Goal: Task Accomplishment & Management: Use online tool/utility

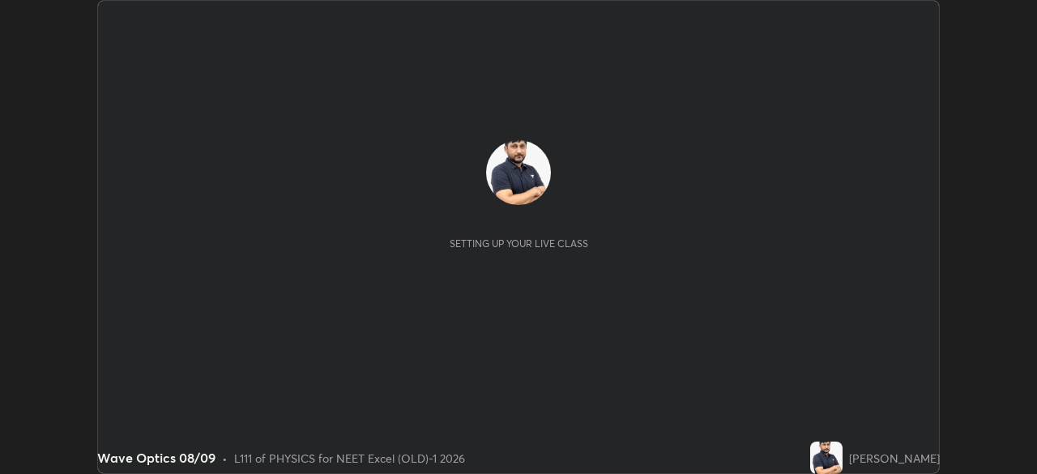
scroll to position [474, 1036]
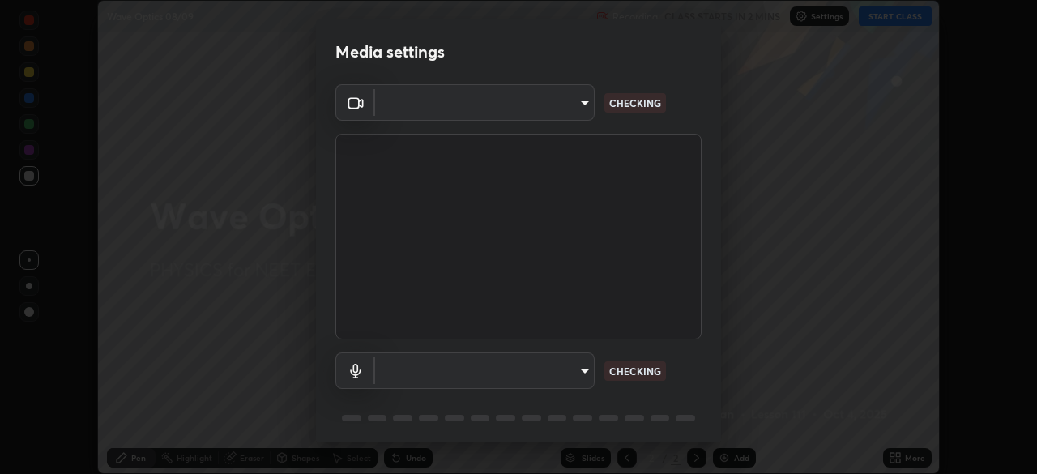
click at [570, 118] on body "Erase all Wave Optics 08/09 Recording CLASS STARTS IN 2 MINS Settings START CLA…" at bounding box center [518, 237] width 1037 height 474
type input "0e50365916b658242f783ed4648cb329f585d10cba28352488c27cd343db3185"
type input "default"
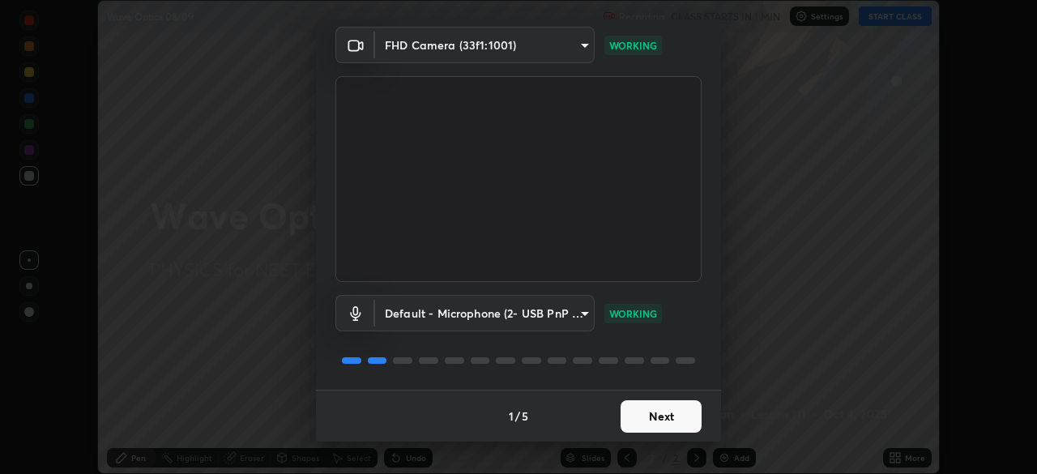
click at [662, 414] on button "Next" at bounding box center [660, 416] width 81 height 32
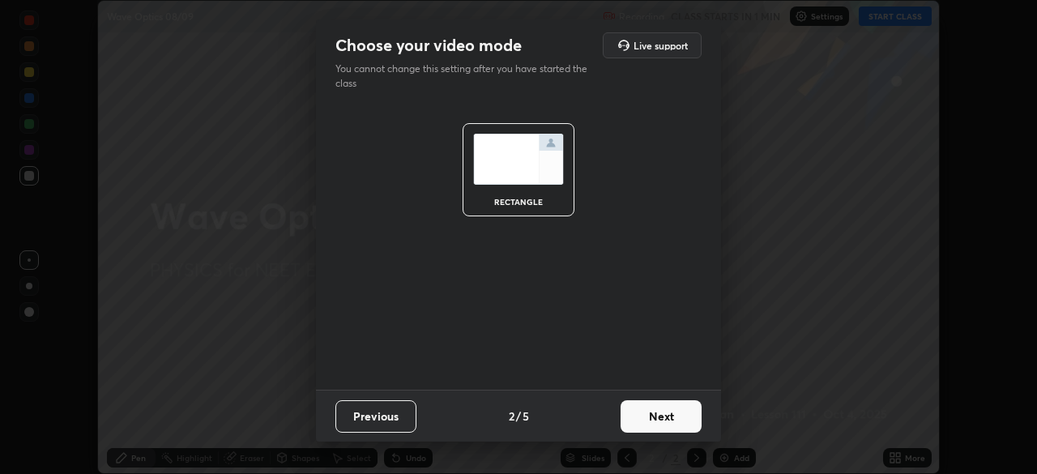
scroll to position [0, 0]
click at [669, 418] on button "Next" at bounding box center [660, 416] width 81 height 32
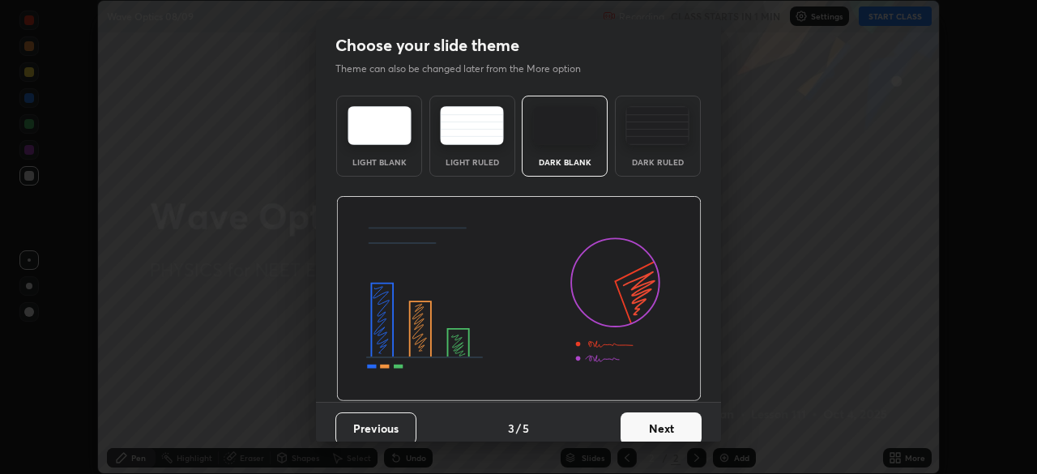
click at [682, 420] on button "Next" at bounding box center [660, 428] width 81 height 32
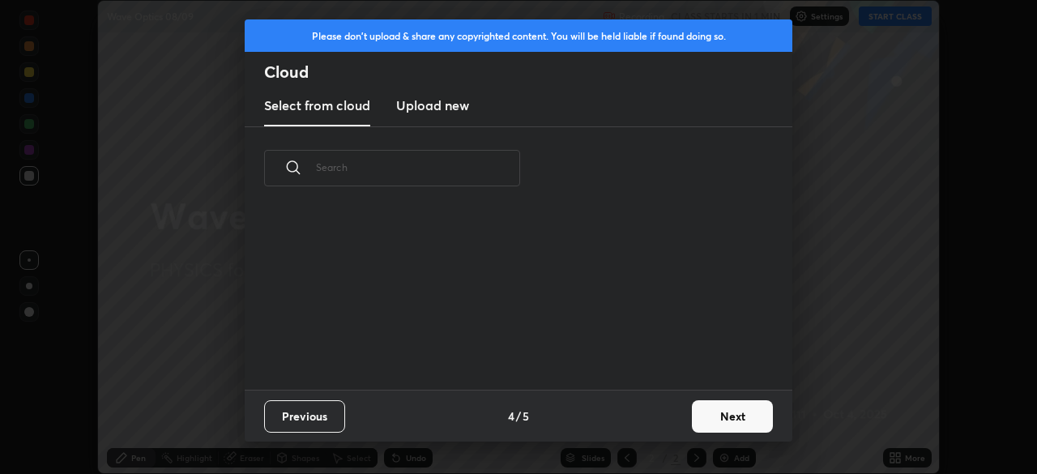
click at [695, 420] on button "Next" at bounding box center [732, 416] width 81 height 32
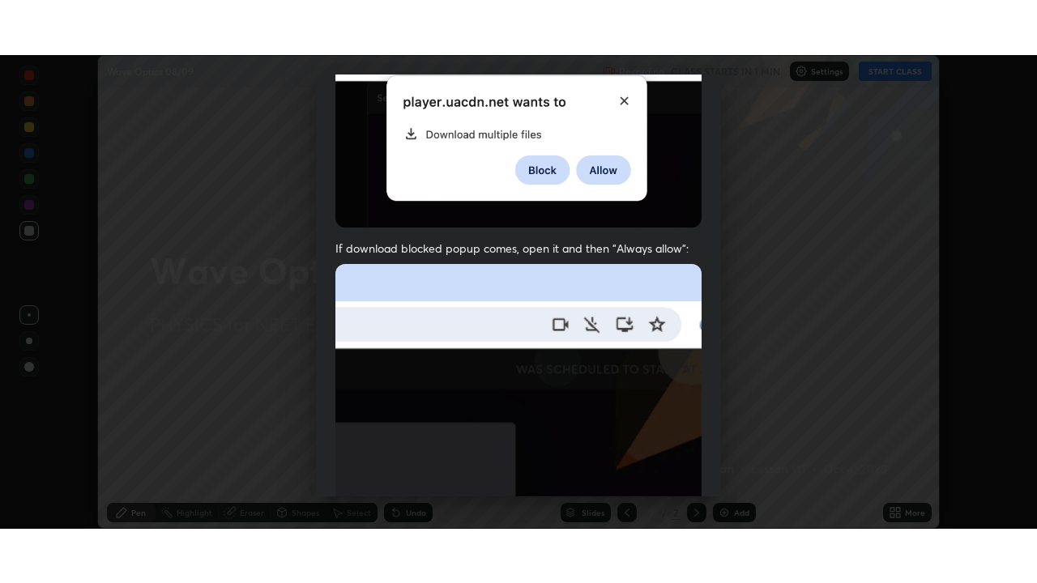
scroll to position [388, 0]
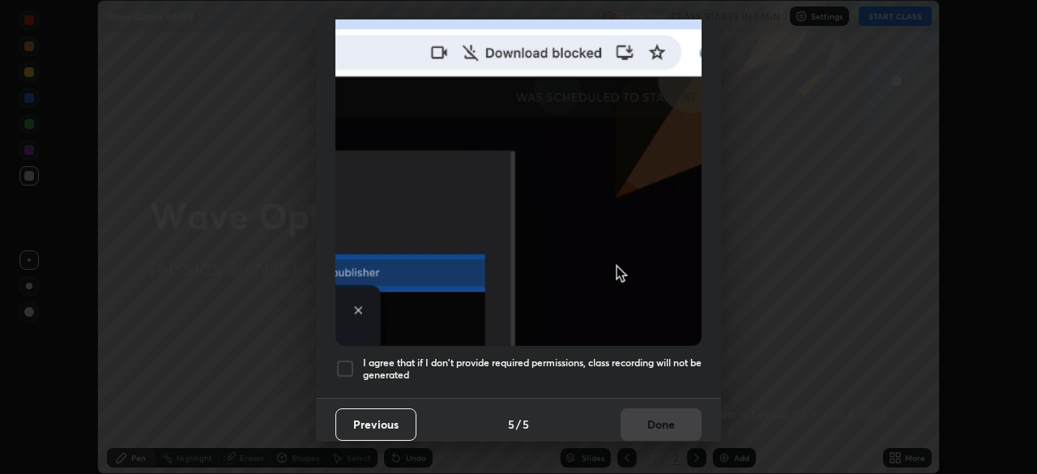
click at [357, 367] on div "I agree that if I don't provide required permissions, class recording will not …" at bounding box center [518, 368] width 366 height 19
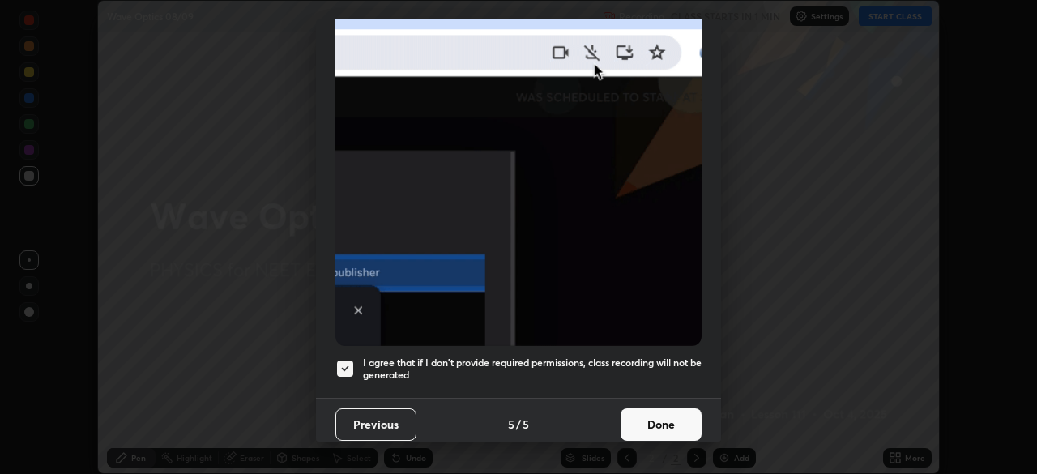
click at [663, 424] on button "Done" at bounding box center [660, 424] width 81 height 32
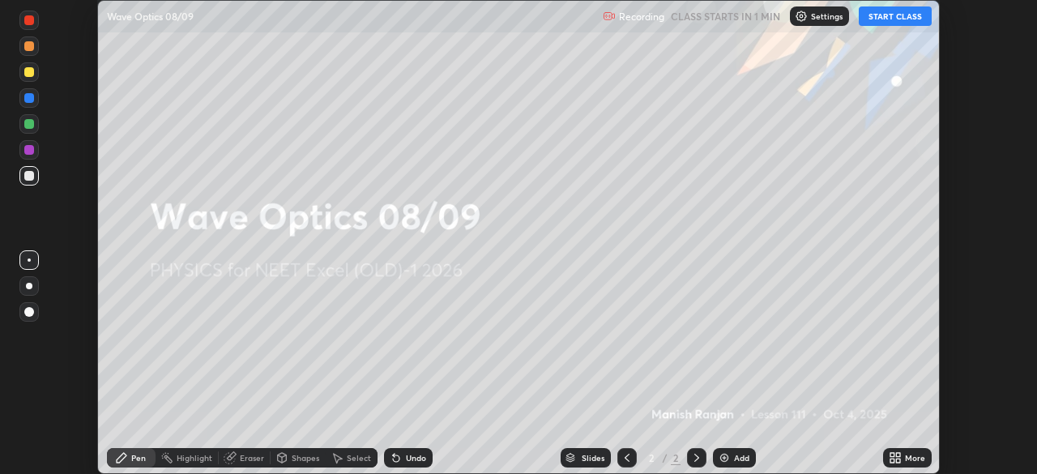
click at [900, 455] on icon at bounding box center [898, 455] width 4 height 4
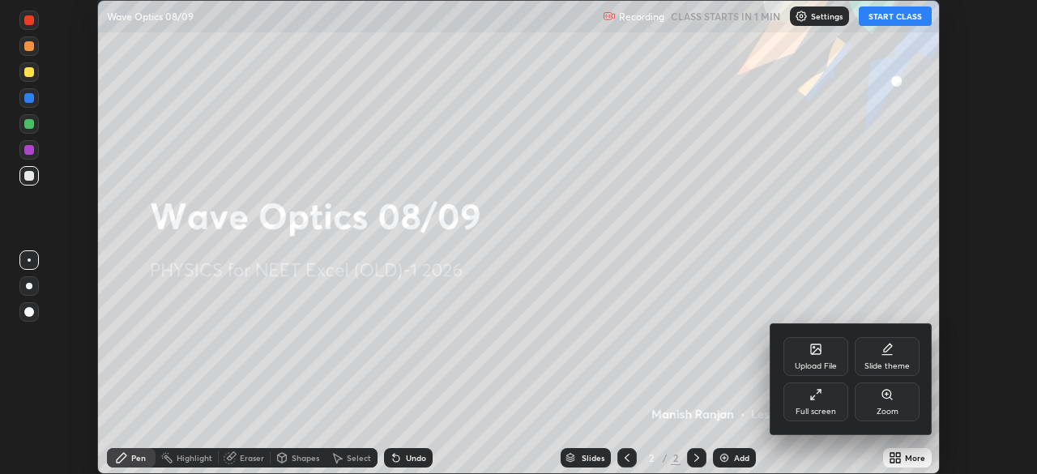
click at [813, 414] on div "Full screen" at bounding box center [815, 411] width 40 height 8
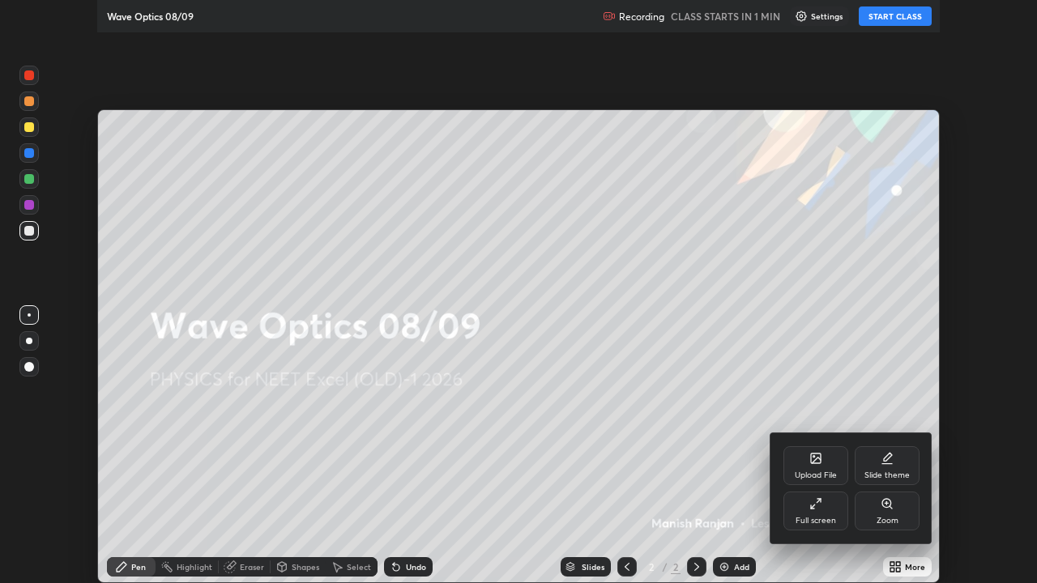
scroll to position [583, 1037]
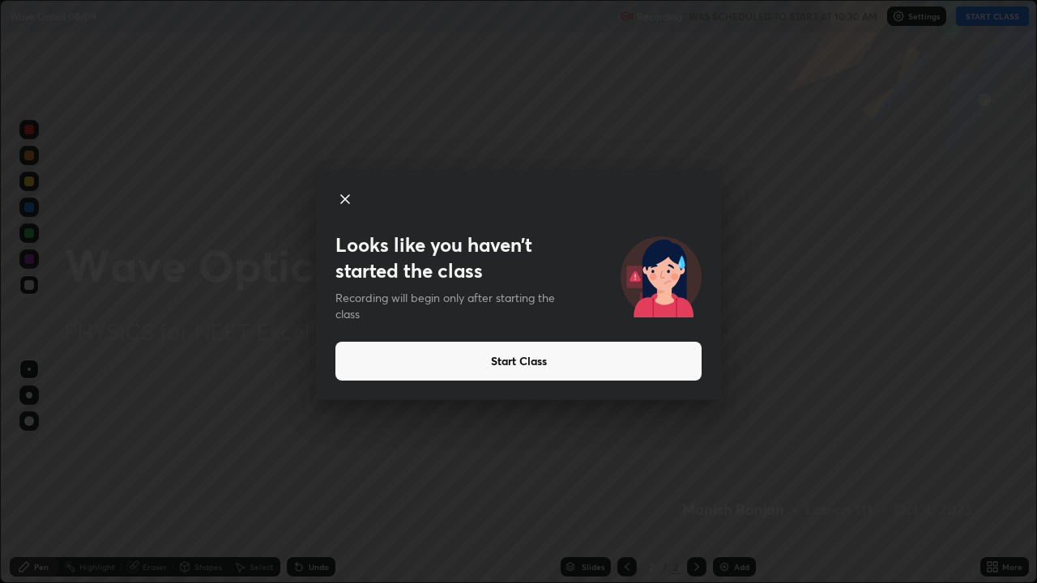
click at [544, 352] on button "Start Class" at bounding box center [518, 361] width 366 height 39
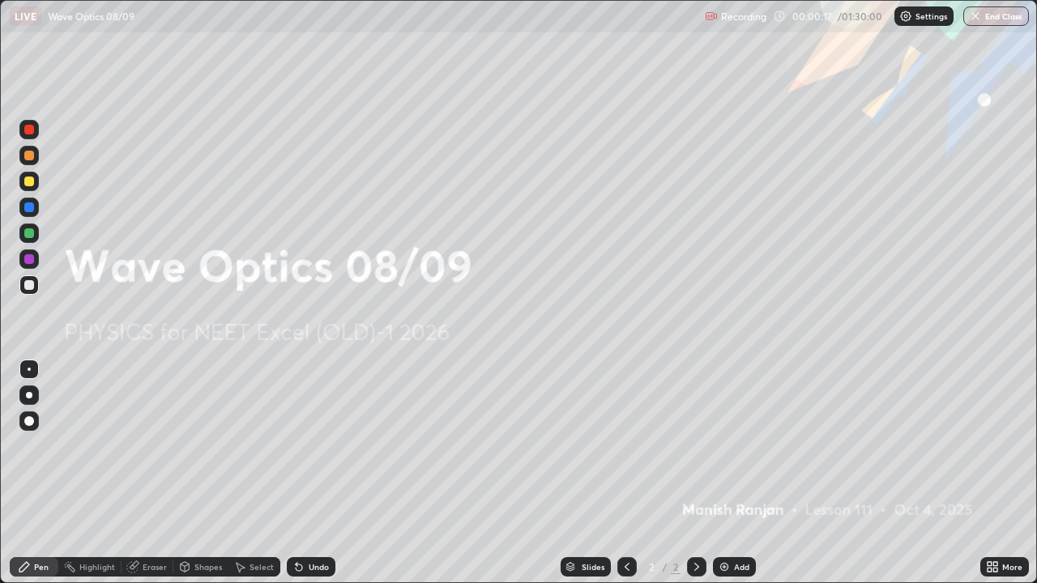
click at [729, 473] on div "Add" at bounding box center [734, 566] width 43 height 19
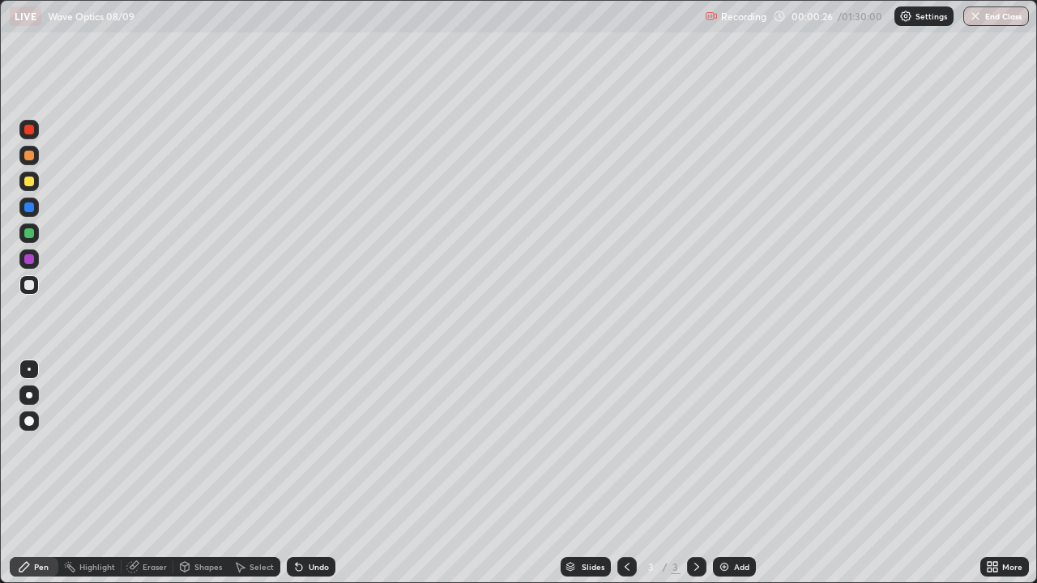
click at [32, 184] on div at bounding box center [29, 182] width 10 height 10
click at [36, 236] on div at bounding box center [28, 233] width 19 height 19
click at [28, 158] on div at bounding box center [29, 156] width 10 height 10
click at [739, 473] on div "Add" at bounding box center [741, 567] width 15 height 8
click at [730, 473] on div "Add" at bounding box center [734, 566] width 43 height 19
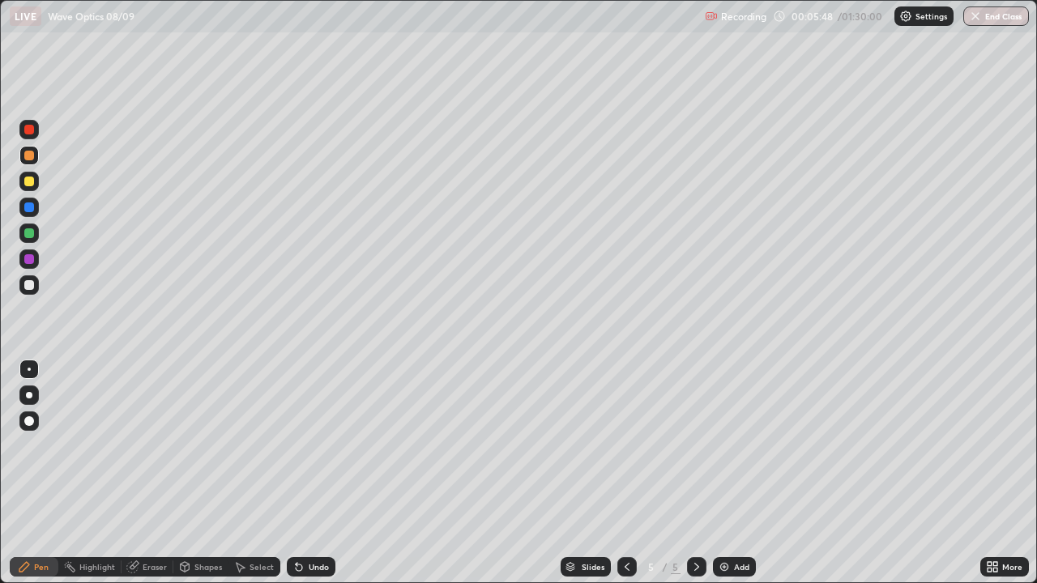
click at [33, 288] on div at bounding box center [29, 285] width 10 height 10
click at [33, 184] on div at bounding box center [29, 182] width 10 height 10
click at [139, 473] on div "Eraser" at bounding box center [147, 566] width 52 height 19
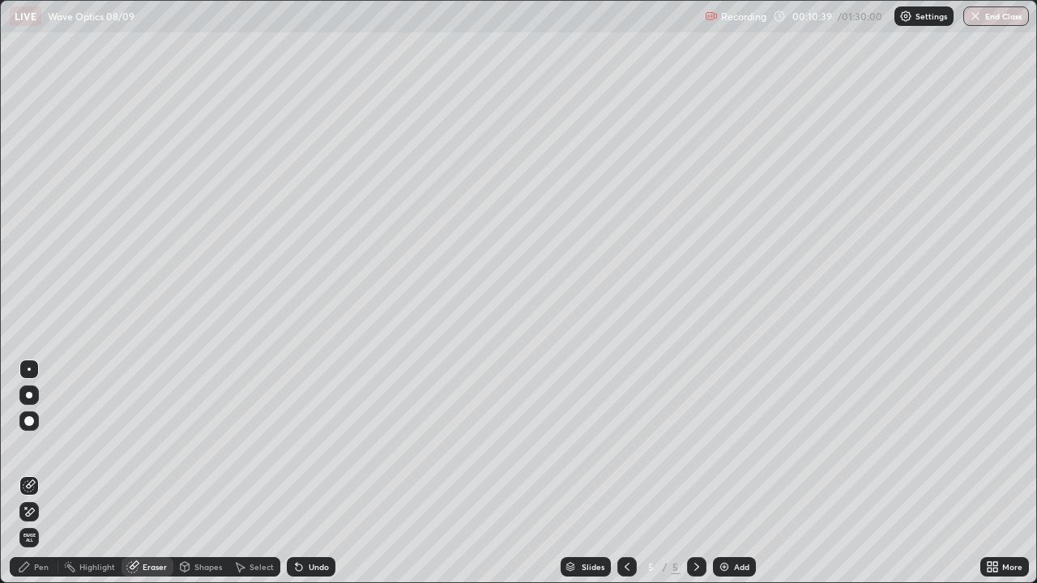
click at [36, 473] on div "Pen" at bounding box center [41, 567] width 15 height 8
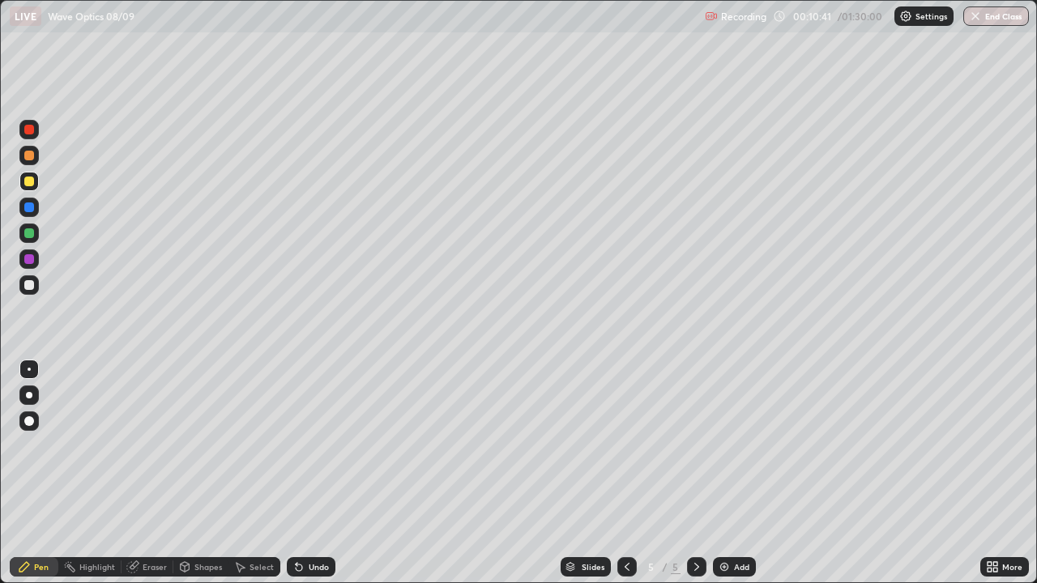
click at [30, 160] on div at bounding box center [29, 156] width 10 height 10
click at [32, 236] on div at bounding box center [29, 233] width 10 height 10
click at [157, 473] on div "Eraser" at bounding box center [155, 567] width 24 height 8
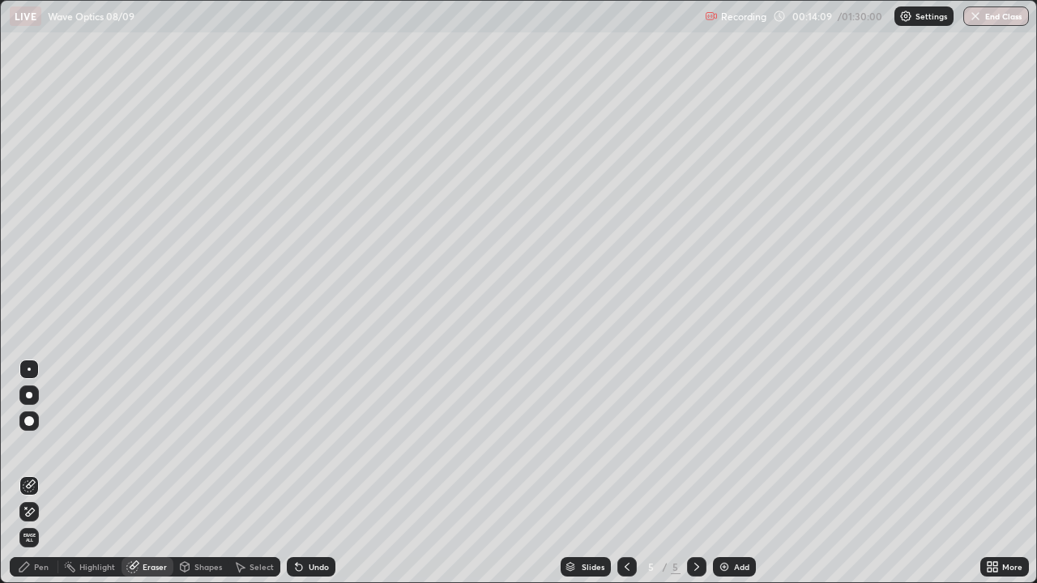
click at [45, 473] on div "Pen" at bounding box center [41, 567] width 15 height 8
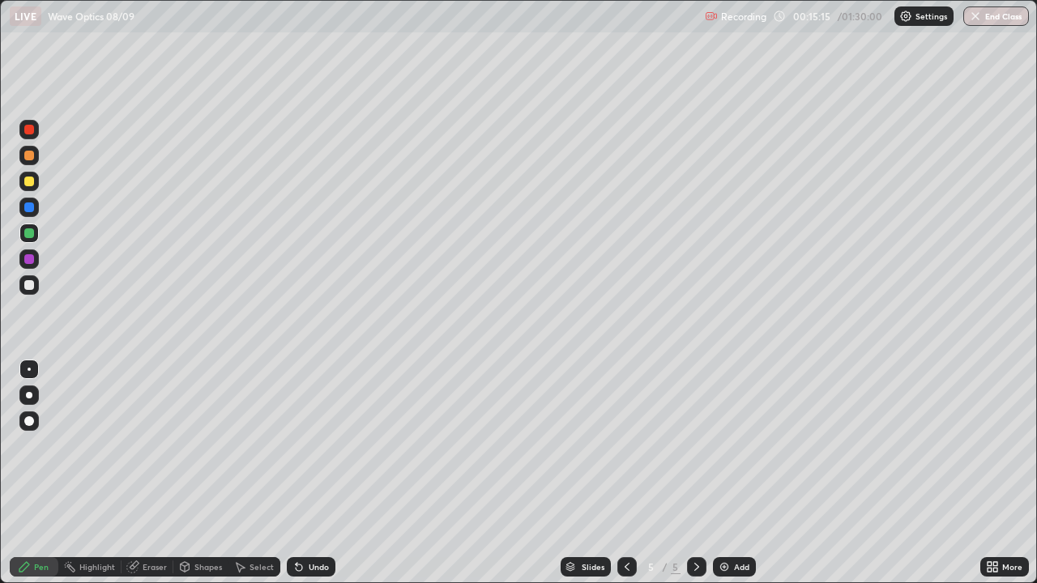
click at [37, 188] on div at bounding box center [28, 181] width 19 height 19
click at [730, 473] on div "Add" at bounding box center [734, 566] width 43 height 19
click at [35, 287] on div at bounding box center [28, 284] width 19 height 19
click at [164, 473] on div "Eraser" at bounding box center [155, 567] width 24 height 8
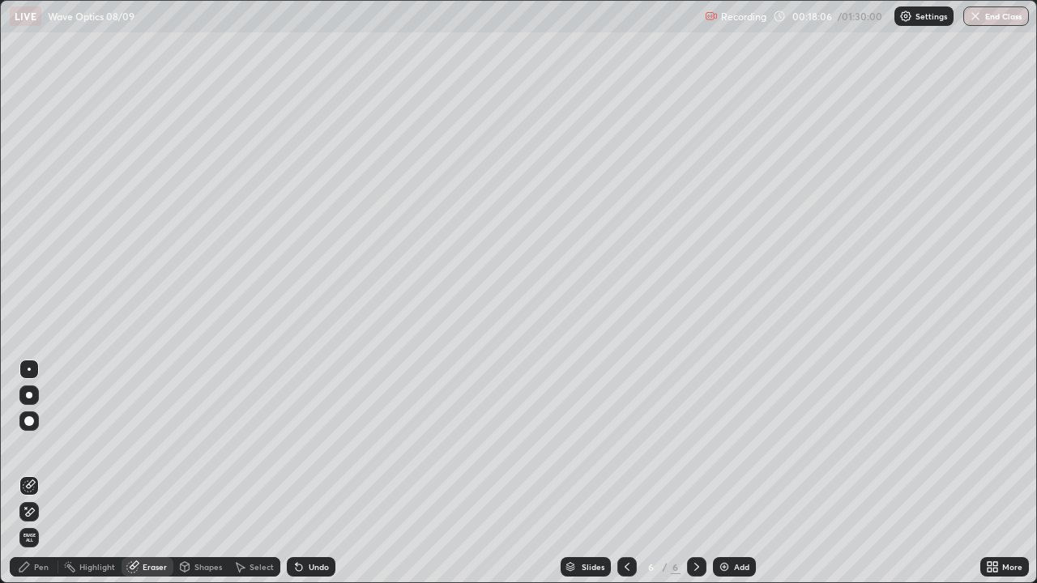
click at [47, 473] on div "Pen" at bounding box center [41, 567] width 15 height 8
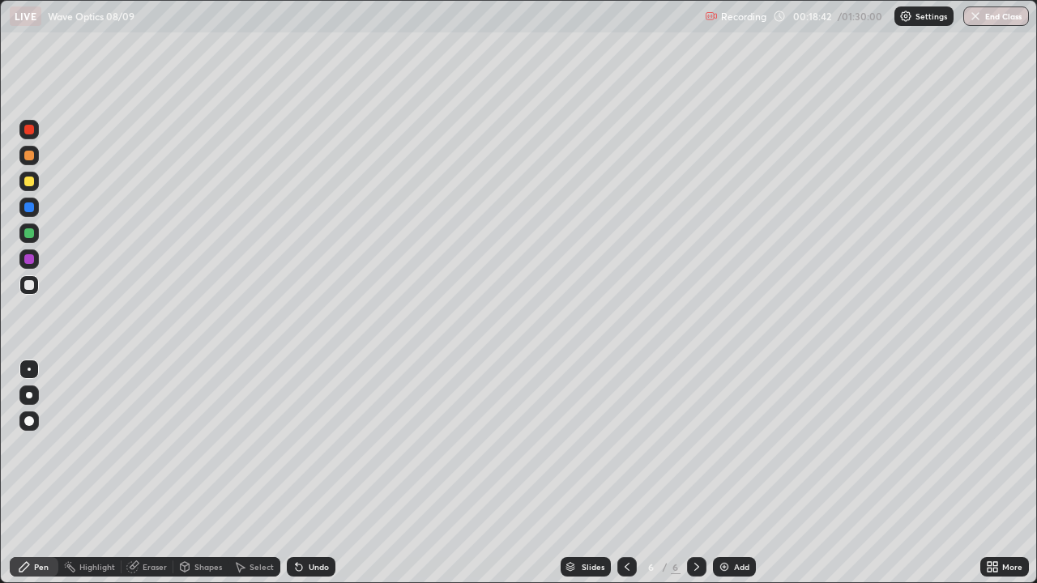
click at [31, 234] on div at bounding box center [29, 233] width 10 height 10
click at [36, 288] on div at bounding box center [28, 284] width 19 height 19
click at [157, 473] on div "Eraser" at bounding box center [155, 567] width 24 height 8
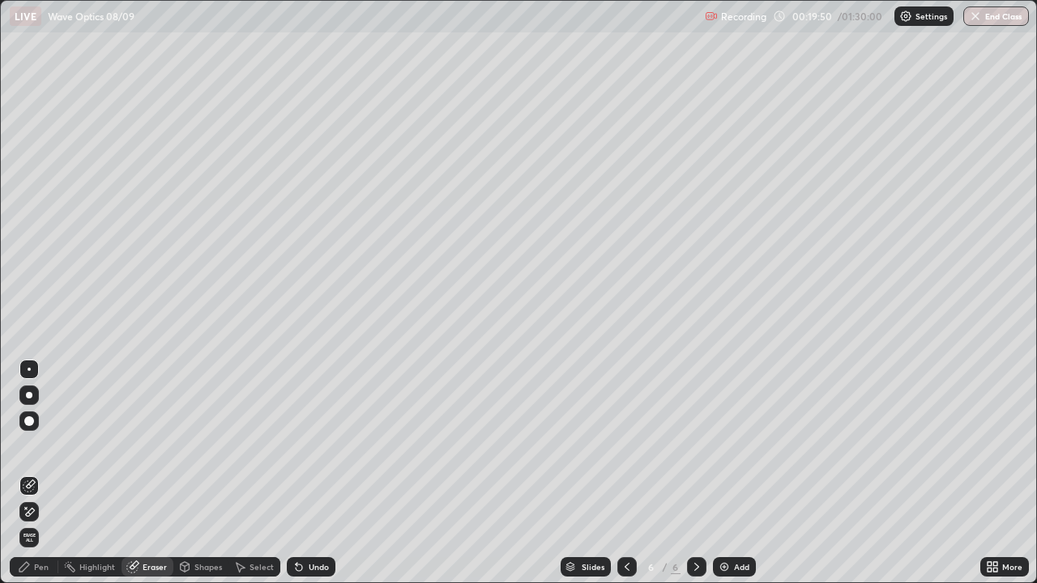
click at [53, 473] on div "Pen" at bounding box center [34, 566] width 49 height 19
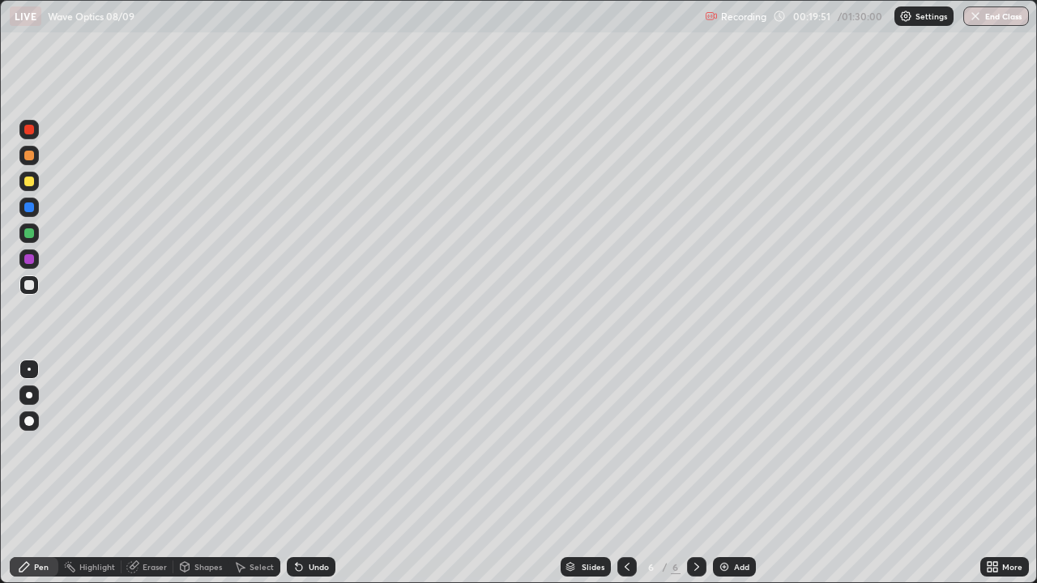
click at [32, 156] on div at bounding box center [29, 156] width 10 height 10
click at [35, 286] on div at bounding box center [28, 284] width 19 height 19
click at [37, 181] on div at bounding box center [28, 181] width 19 height 19
click at [739, 473] on div "Add" at bounding box center [741, 567] width 15 height 8
click at [631, 473] on icon at bounding box center [626, 566] width 13 height 13
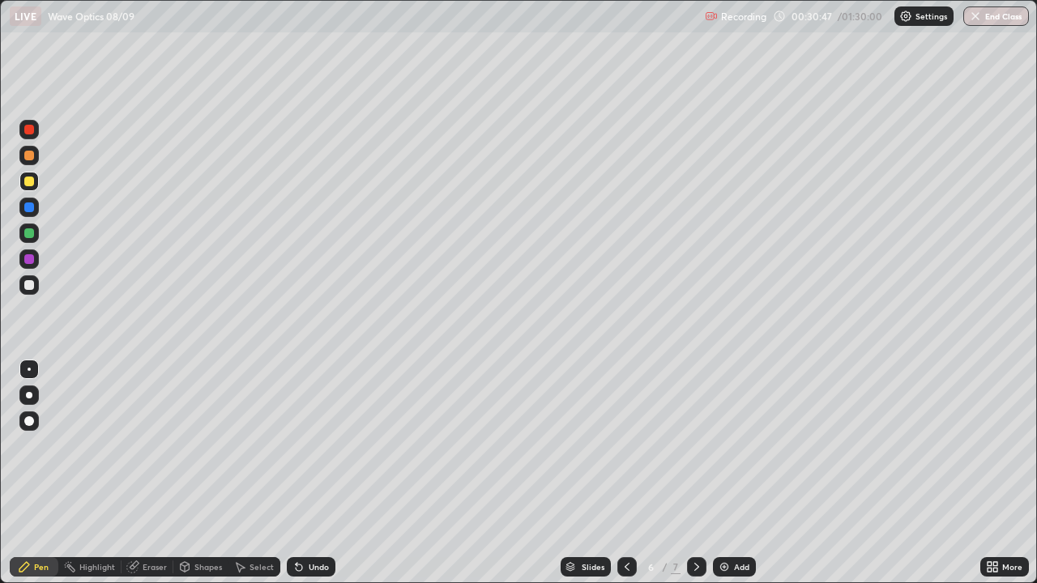
click at [702, 473] on div at bounding box center [696, 566] width 19 height 19
click at [634, 473] on div at bounding box center [626, 566] width 19 height 19
click at [731, 473] on div "Add" at bounding box center [734, 566] width 43 height 19
click at [625, 473] on icon at bounding box center [626, 566] width 13 height 13
click at [729, 473] on div "Add" at bounding box center [734, 566] width 43 height 19
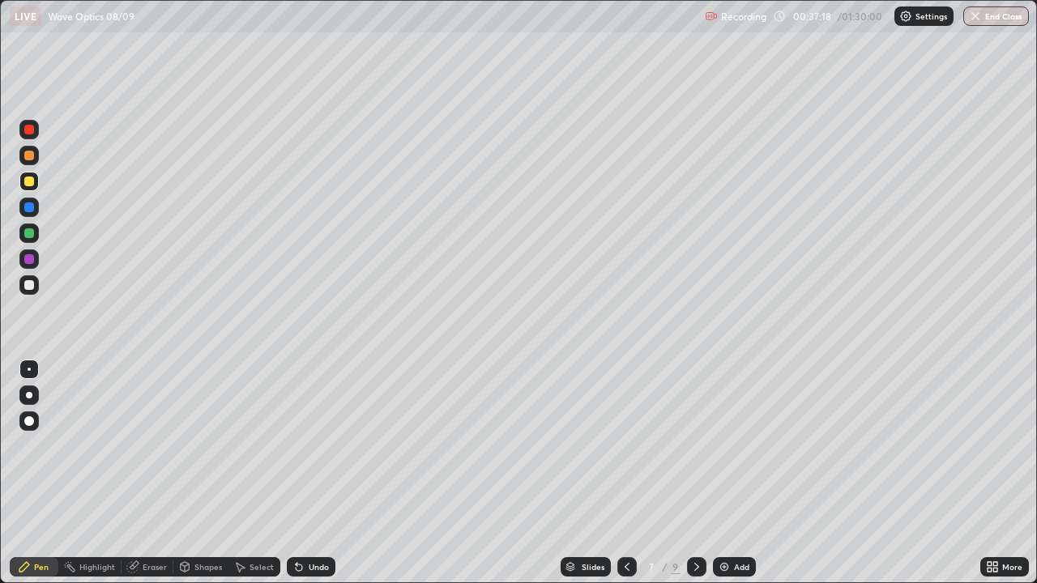
click at [36, 291] on div at bounding box center [28, 284] width 19 height 19
click at [729, 473] on div "Add" at bounding box center [734, 566] width 43 height 19
click at [36, 185] on div at bounding box center [28, 181] width 19 height 19
click at [29, 156] on div at bounding box center [29, 156] width 10 height 10
click at [30, 285] on div at bounding box center [29, 285] width 10 height 10
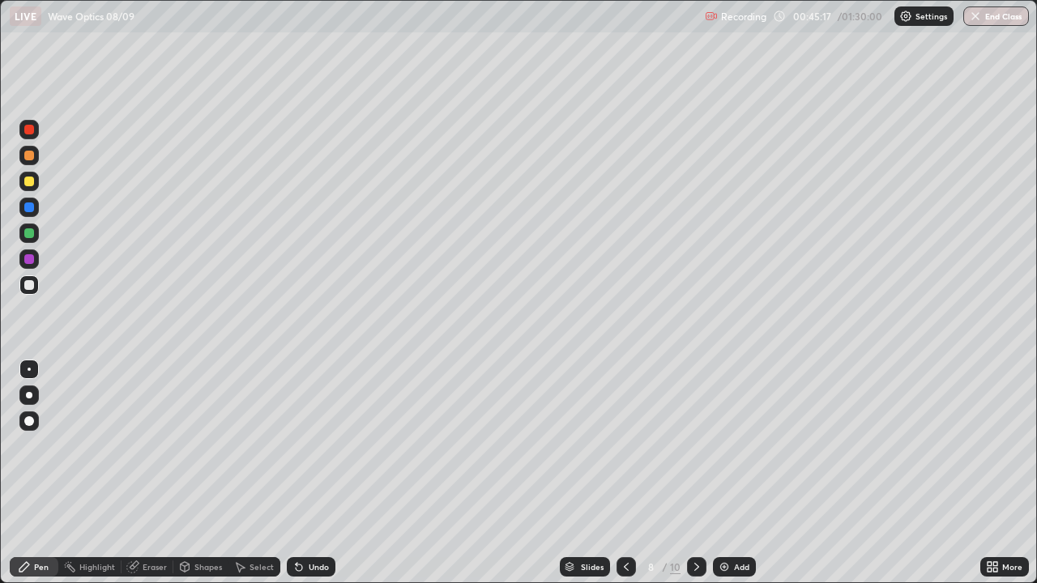
click at [734, 473] on div "Add" at bounding box center [741, 567] width 15 height 8
click at [36, 183] on div at bounding box center [28, 181] width 19 height 19
click at [727, 473] on img at bounding box center [724, 566] width 13 height 13
click at [38, 288] on div at bounding box center [28, 284] width 19 height 19
click at [32, 183] on div at bounding box center [29, 182] width 10 height 10
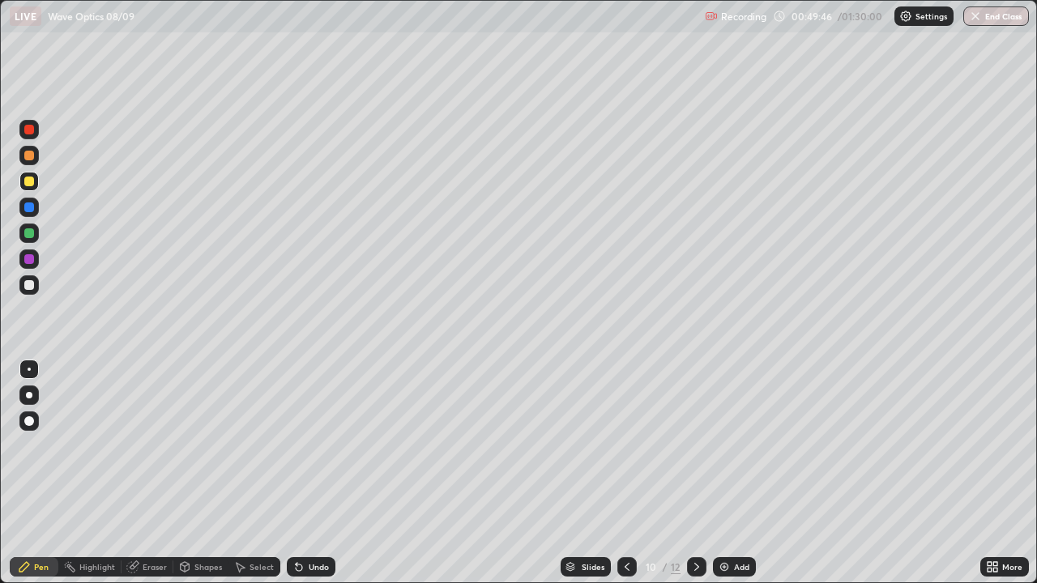
click at [33, 289] on div at bounding box center [28, 284] width 19 height 19
click at [32, 185] on div at bounding box center [29, 182] width 10 height 10
click at [156, 473] on div "Eraser" at bounding box center [155, 567] width 24 height 8
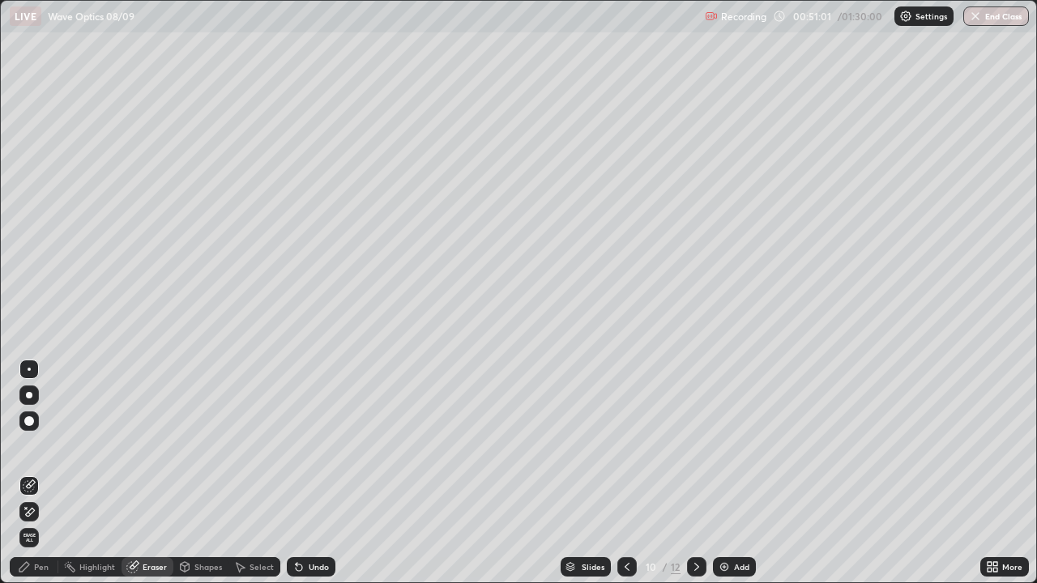
click at [45, 473] on div "Pen" at bounding box center [41, 567] width 15 height 8
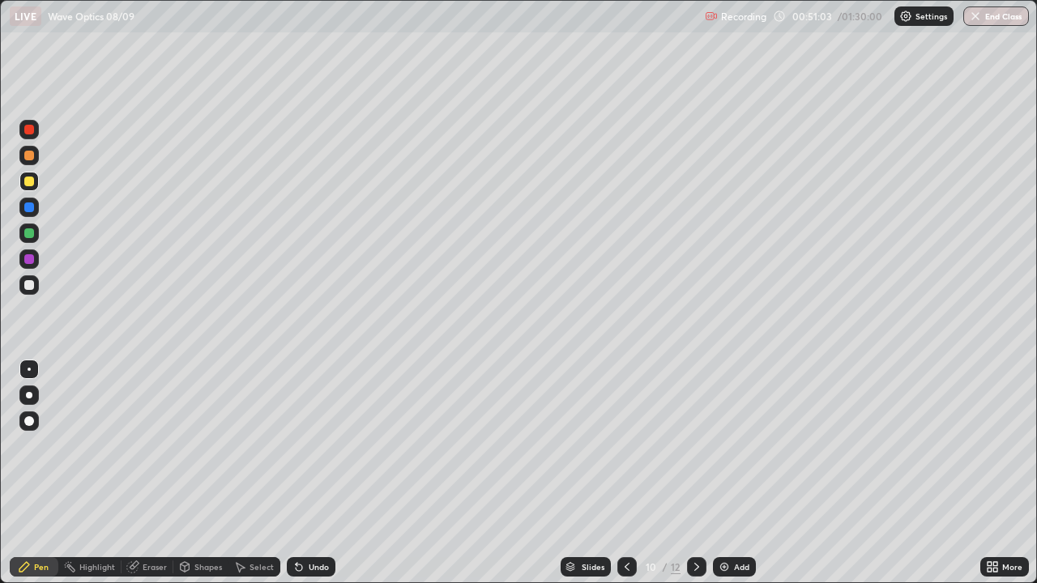
click at [31, 156] on div at bounding box center [29, 156] width 10 height 10
click at [32, 287] on div at bounding box center [29, 285] width 10 height 10
click at [161, 473] on div "Eraser" at bounding box center [155, 567] width 24 height 8
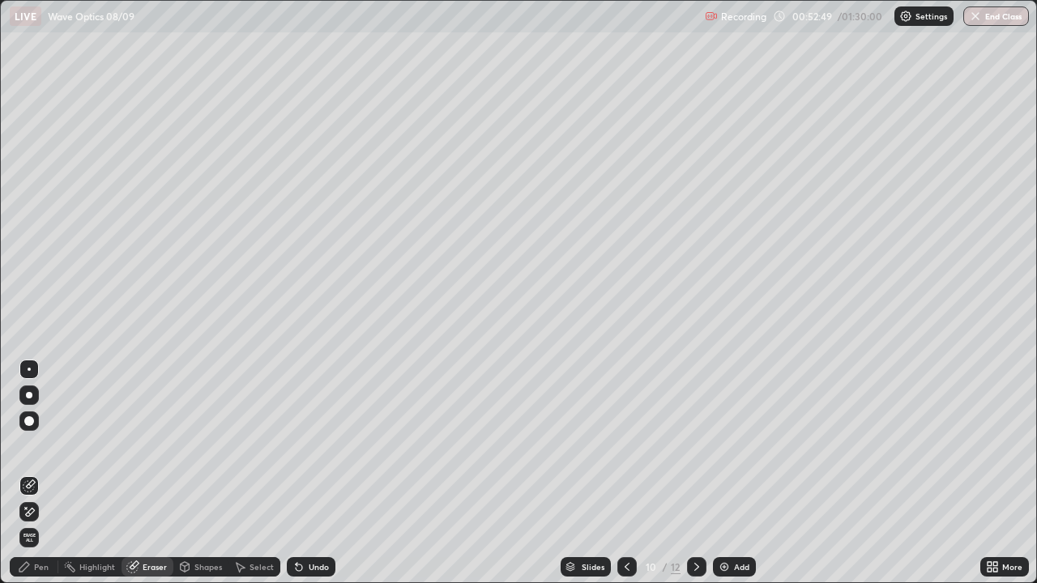
click at [40, 473] on div "Pen" at bounding box center [41, 567] width 15 height 8
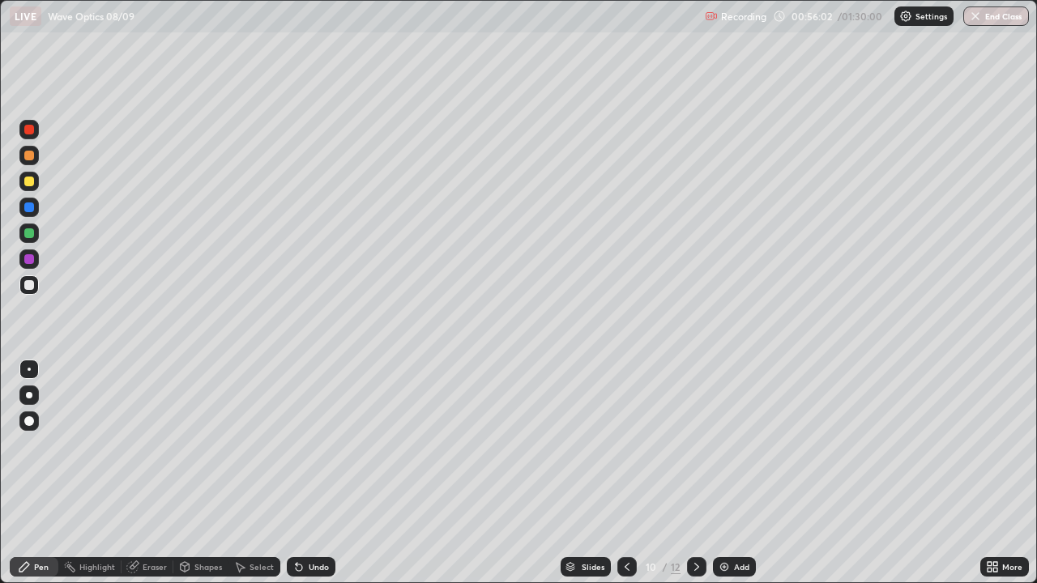
click at [38, 183] on div at bounding box center [28, 181] width 19 height 19
click at [32, 158] on div at bounding box center [29, 156] width 10 height 10
click at [735, 473] on div "Add" at bounding box center [741, 567] width 15 height 8
click at [632, 473] on div at bounding box center [626, 566] width 19 height 19
click at [701, 473] on div at bounding box center [696, 566] width 19 height 19
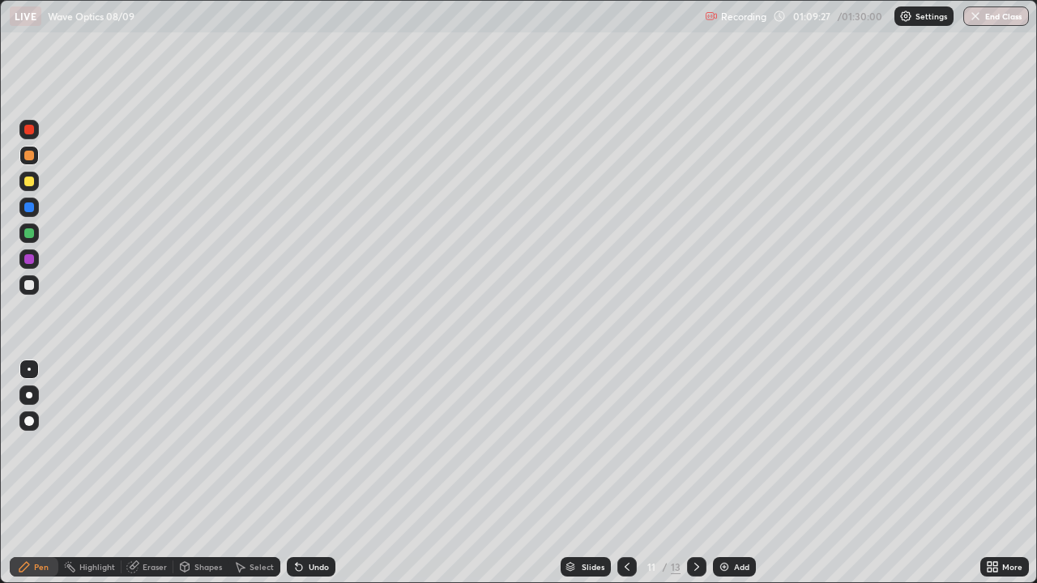
click at [625, 473] on icon at bounding box center [626, 566] width 13 height 13
click at [727, 473] on img at bounding box center [724, 566] width 13 height 13
click at [36, 285] on div at bounding box center [28, 284] width 19 height 19
click at [30, 156] on div at bounding box center [29, 156] width 10 height 10
click at [36, 288] on div at bounding box center [28, 284] width 19 height 19
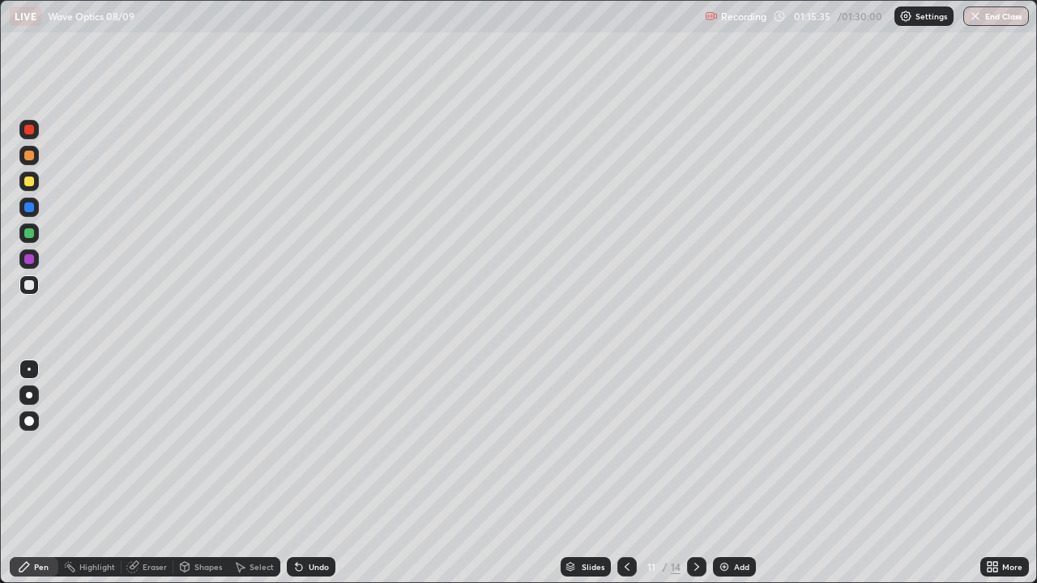
click at [36, 183] on div at bounding box center [28, 181] width 19 height 19
click at [31, 232] on div at bounding box center [29, 233] width 10 height 10
click at [30, 156] on div at bounding box center [29, 156] width 10 height 10
click at [29, 234] on div at bounding box center [29, 233] width 10 height 10
click at [32, 288] on div at bounding box center [29, 285] width 10 height 10
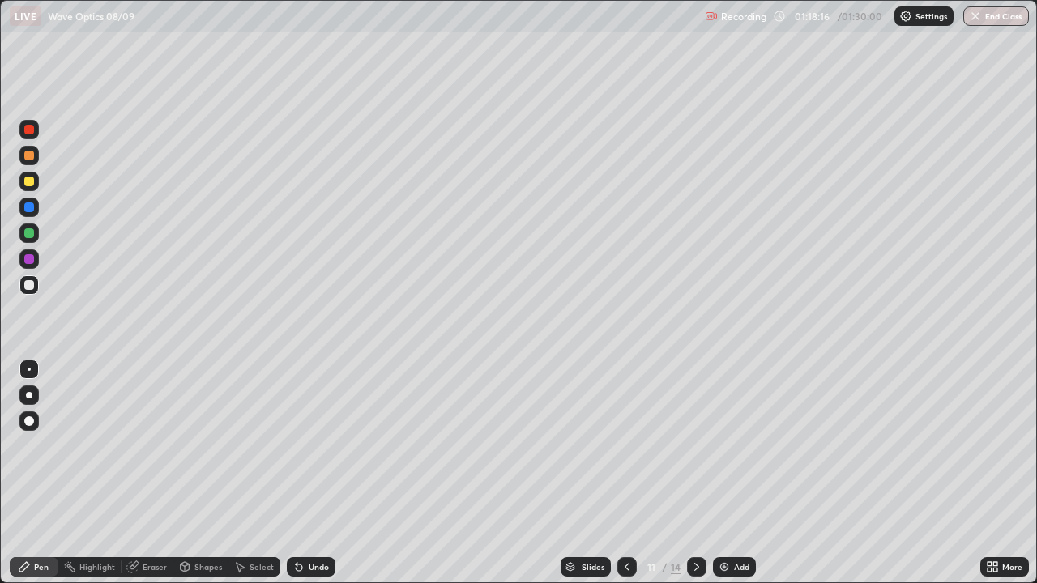
click at [737, 473] on div "Add" at bounding box center [741, 567] width 15 height 8
click at [704, 473] on div at bounding box center [696, 566] width 19 height 19
click at [695, 473] on icon at bounding box center [696, 566] width 13 height 13
click at [698, 473] on div at bounding box center [696, 566] width 19 height 19
click at [695, 473] on icon at bounding box center [696, 566] width 13 height 13
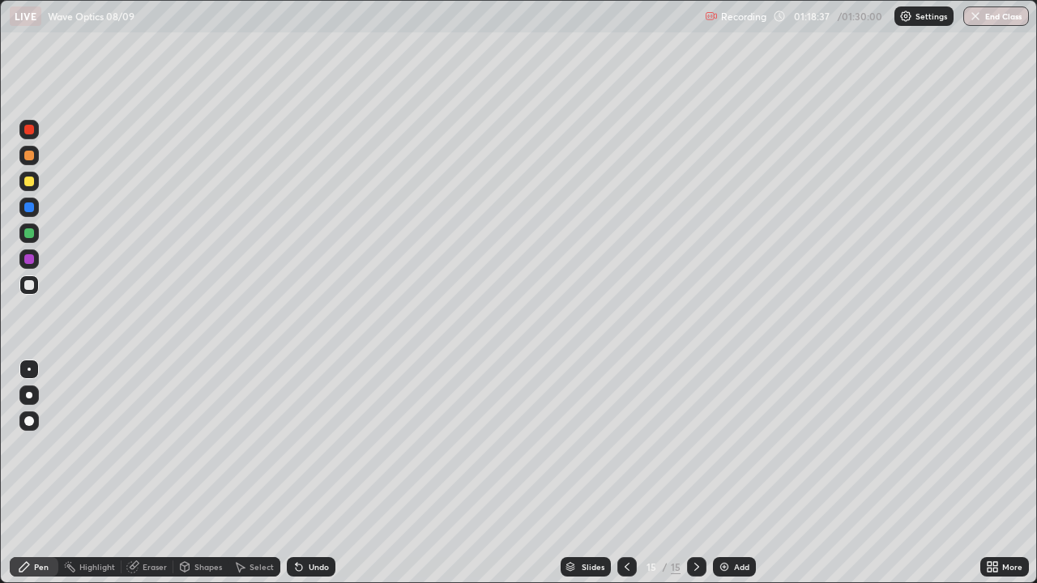
click at [627, 473] on icon at bounding box center [626, 566] width 13 height 13
click at [629, 473] on icon at bounding box center [626, 566] width 13 height 13
click at [695, 473] on icon at bounding box center [696, 566] width 13 height 13
click at [703, 473] on div at bounding box center [696, 566] width 19 height 19
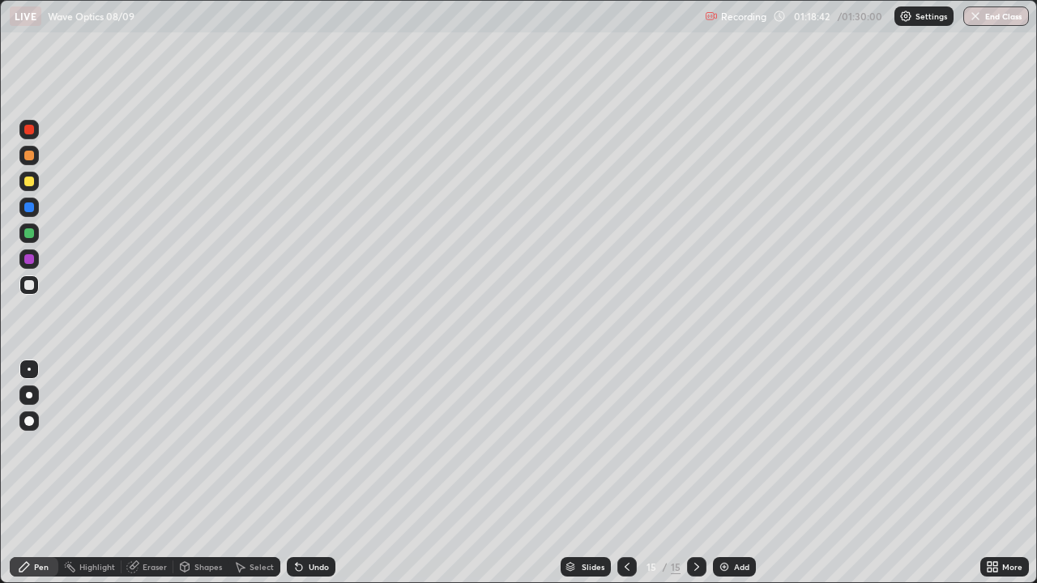
click at [625, 473] on icon at bounding box center [626, 566] width 13 height 13
click at [628, 473] on icon at bounding box center [626, 566] width 13 height 13
click at [627, 473] on icon at bounding box center [626, 566] width 13 height 13
click at [632, 473] on div at bounding box center [626, 566] width 19 height 19
click at [736, 473] on div "Add" at bounding box center [741, 567] width 15 height 8
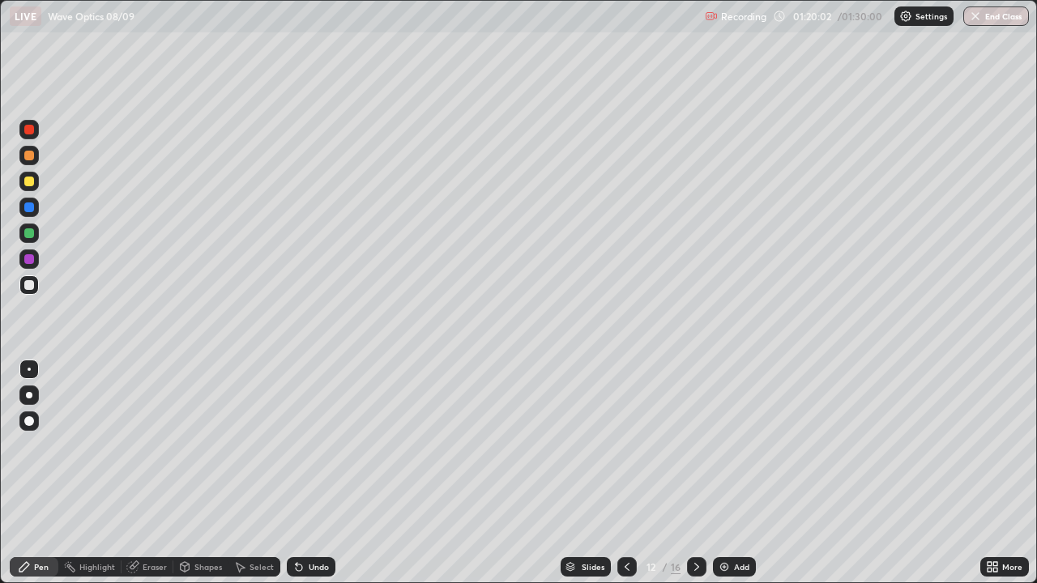
click at [625, 473] on icon at bounding box center [626, 566] width 13 height 13
click at [622, 473] on div at bounding box center [626, 567] width 19 height 32
click at [627, 473] on icon at bounding box center [626, 566] width 13 height 13
click at [625, 473] on icon at bounding box center [626, 566] width 13 height 13
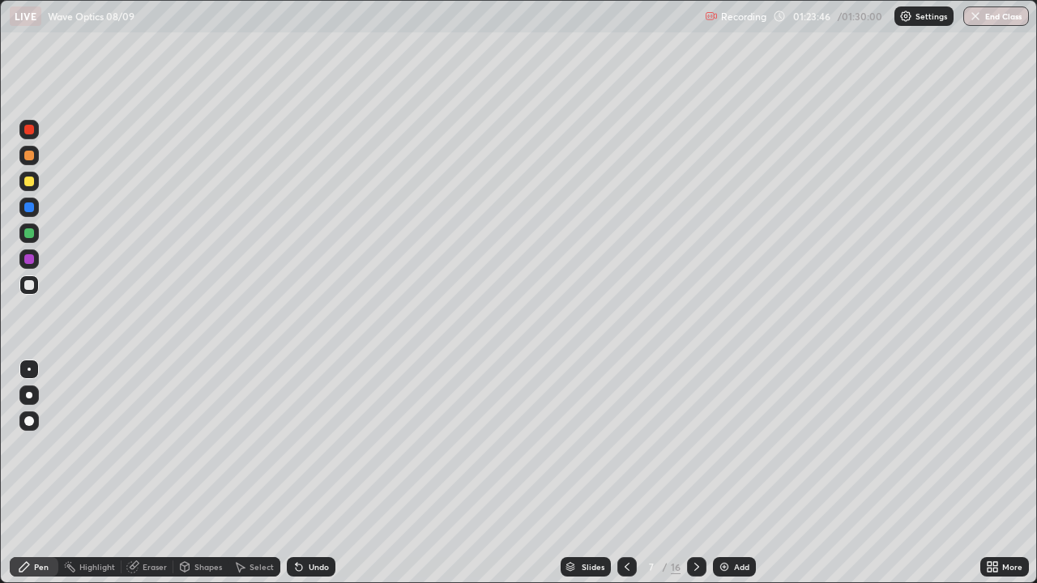
click at [695, 473] on icon at bounding box center [696, 566] width 13 height 13
click at [703, 473] on div at bounding box center [696, 566] width 19 height 19
click at [633, 473] on div at bounding box center [626, 566] width 19 height 19
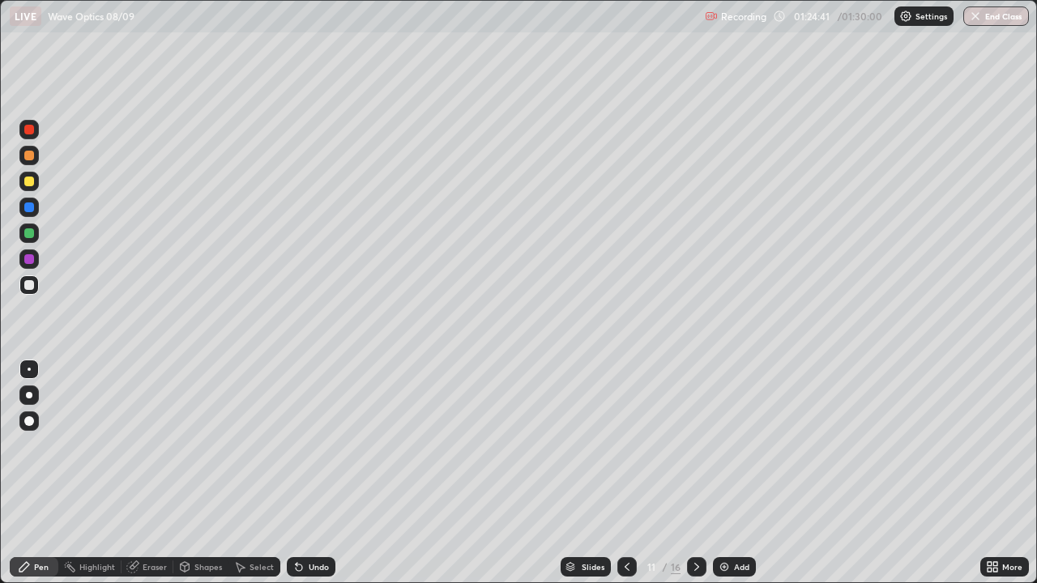
click at [632, 473] on div at bounding box center [626, 566] width 19 height 19
click at [633, 473] on div at bounding box center [626, 566] width 19 height 19
click at [625, 473] on icon at bounding box center [626, 566] width 13 height 13
click at [629, 473] on icon at bounding box center [626, 566] width 13 height 13
click at [702, 473] on div at bounding box center [696, 566] width 19 height 19
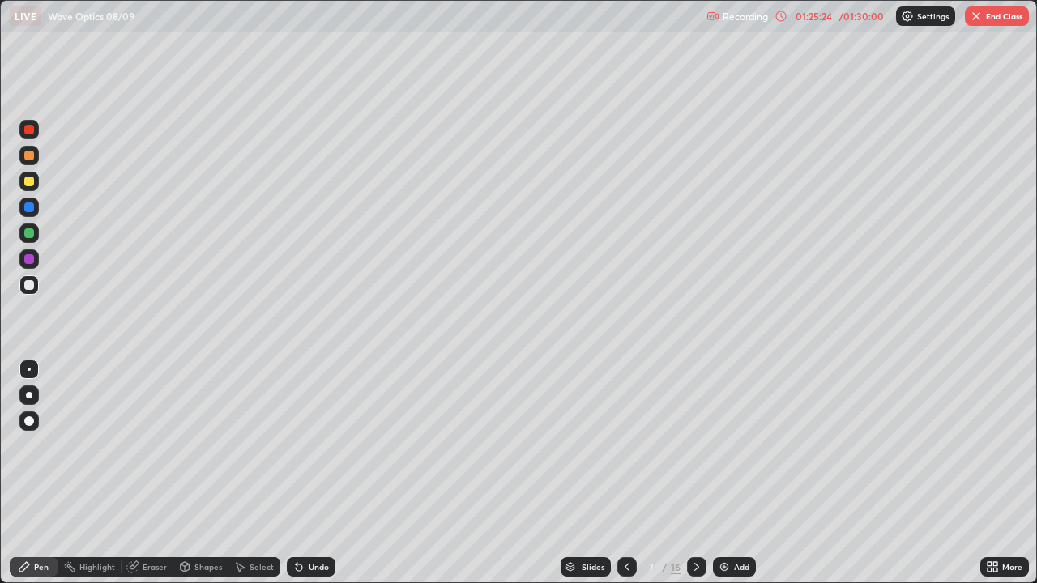
click at [695, 473] on icon at bounding box center [696, 566] width 13 height 13
click at [987, 21] on button "End Class" at bounding box center [997, 15] width 64 height 19
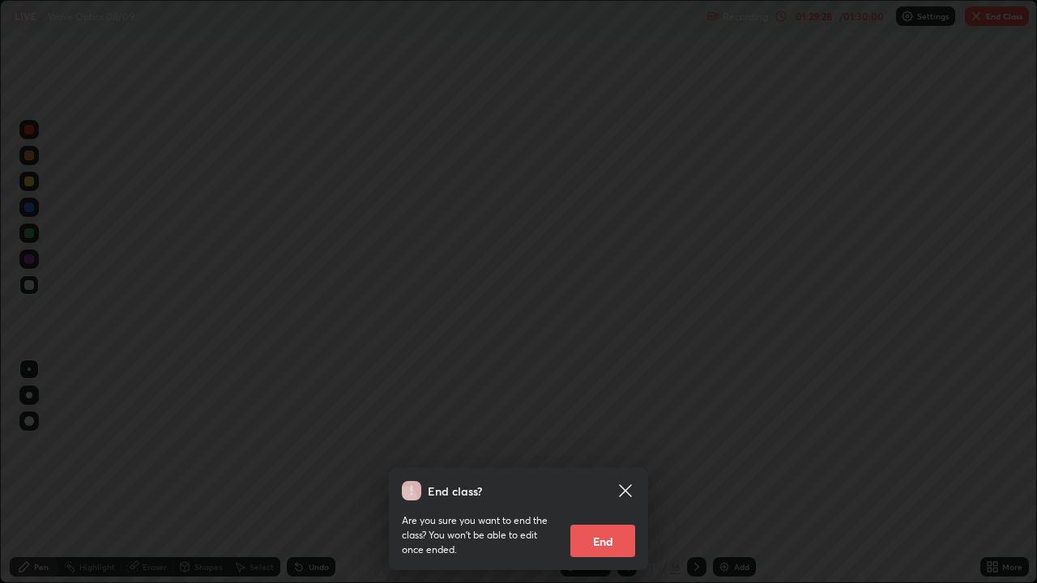
click at [618, 473] on button "End" at bounding box center [602, 541] width 65 height 32
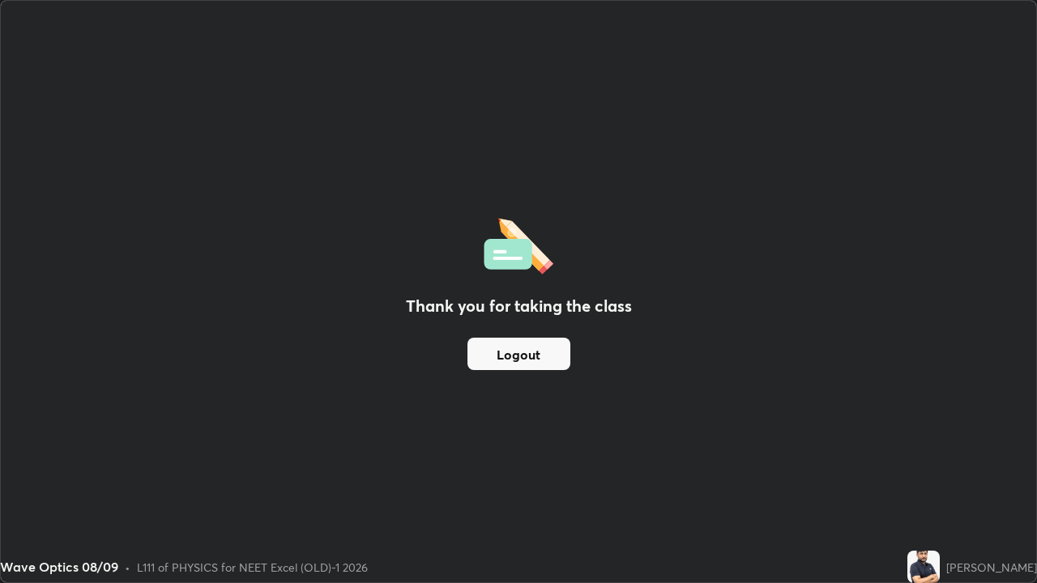
click at [539, 361] on button "Logout" at bounding box center [518, 354] width 103 height 32
